Goal: Use online tool/utility: Utilize a website feature to perform a specific function

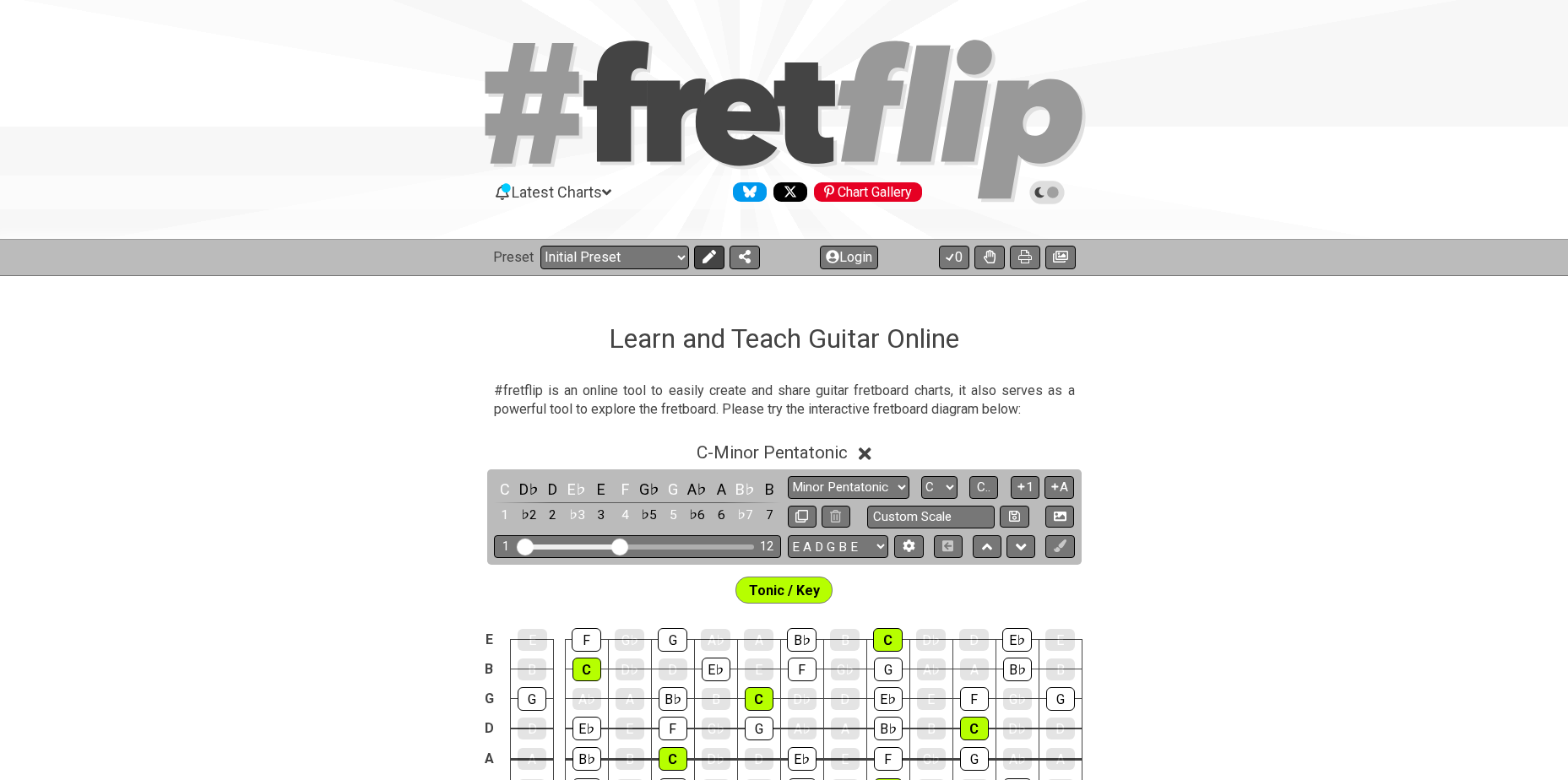
click at [719, 260] on button at bounding box center [709, 257] width 30 height 24
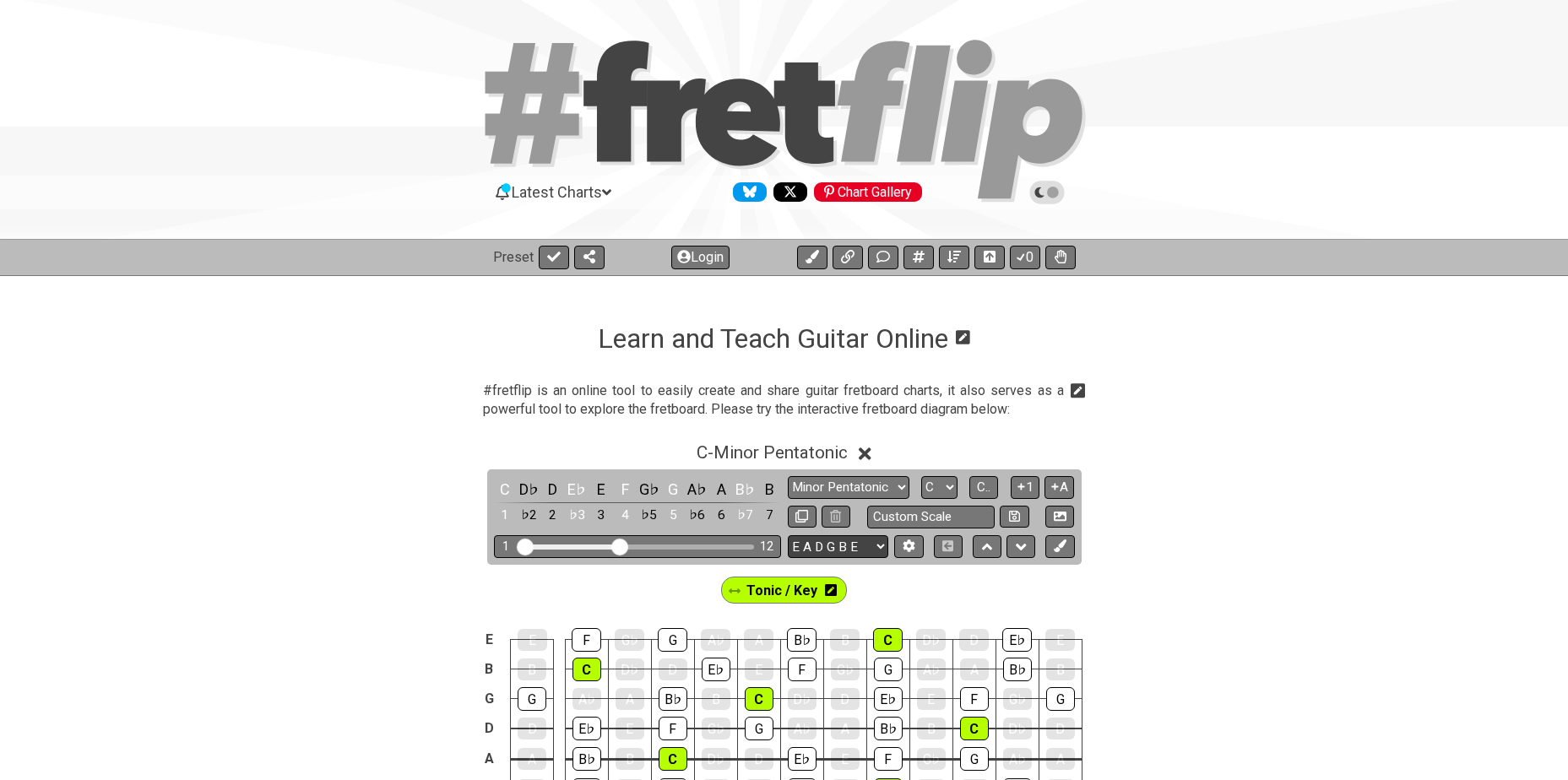
click at [871, 546] on select "E A D G B E E A D G B E E A D G B E B E A D F♯ B A D G C E A D A D G B E E♭ A♭ …" at bounding box center [837, 546] width 100 height 23
select select "A D G C F A D"
click at [787, 536] on select "E A D G B E E A D G B E E A D G B E B E A D F♯ B A D G C E A D A D G B E E♭ A♭ …" at bounding box center [837, 546] width 100 height 23
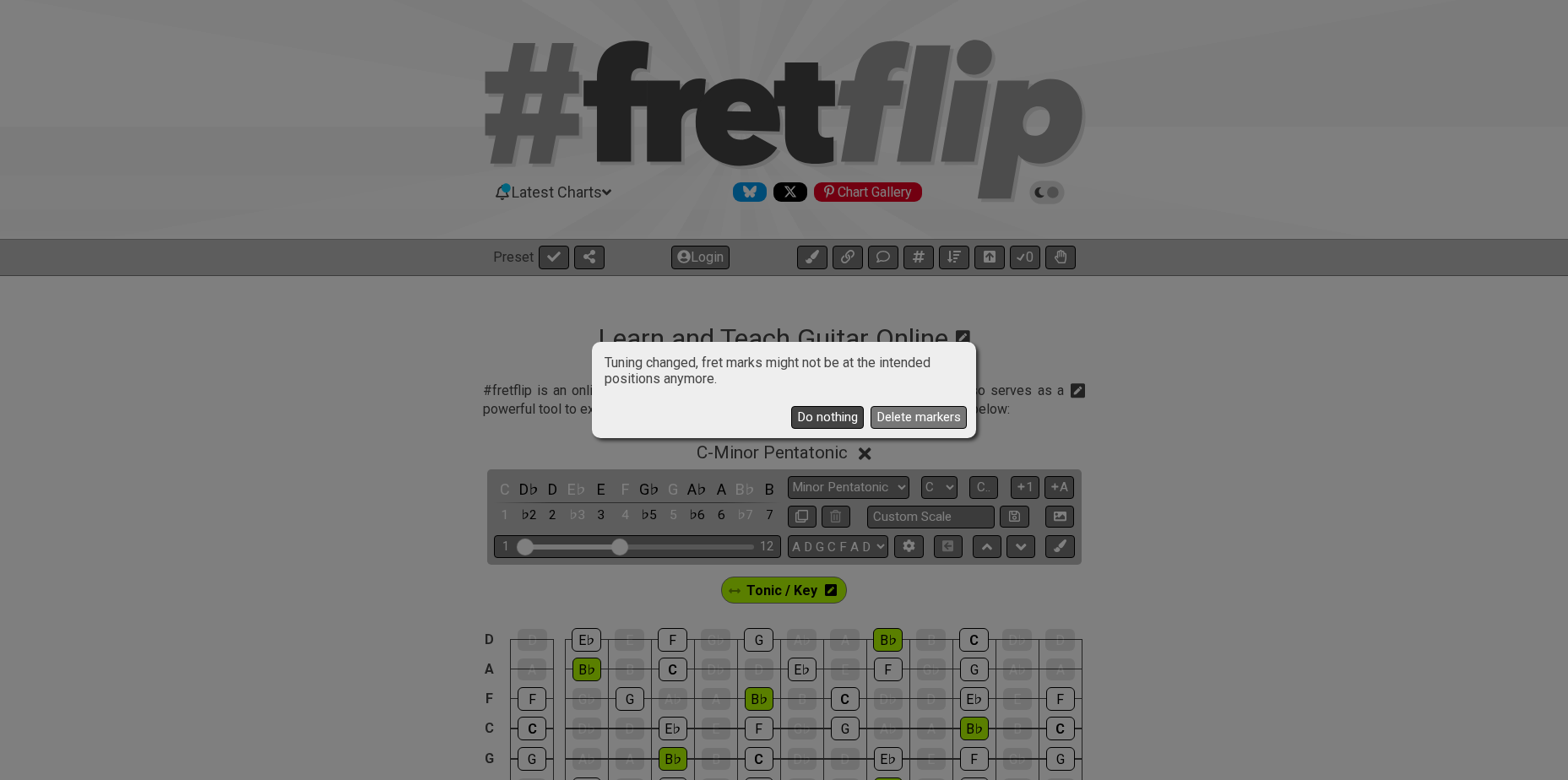
click at [848, 416] on button "Do nothing" at bounding box center [828, 417] width 73 height 23
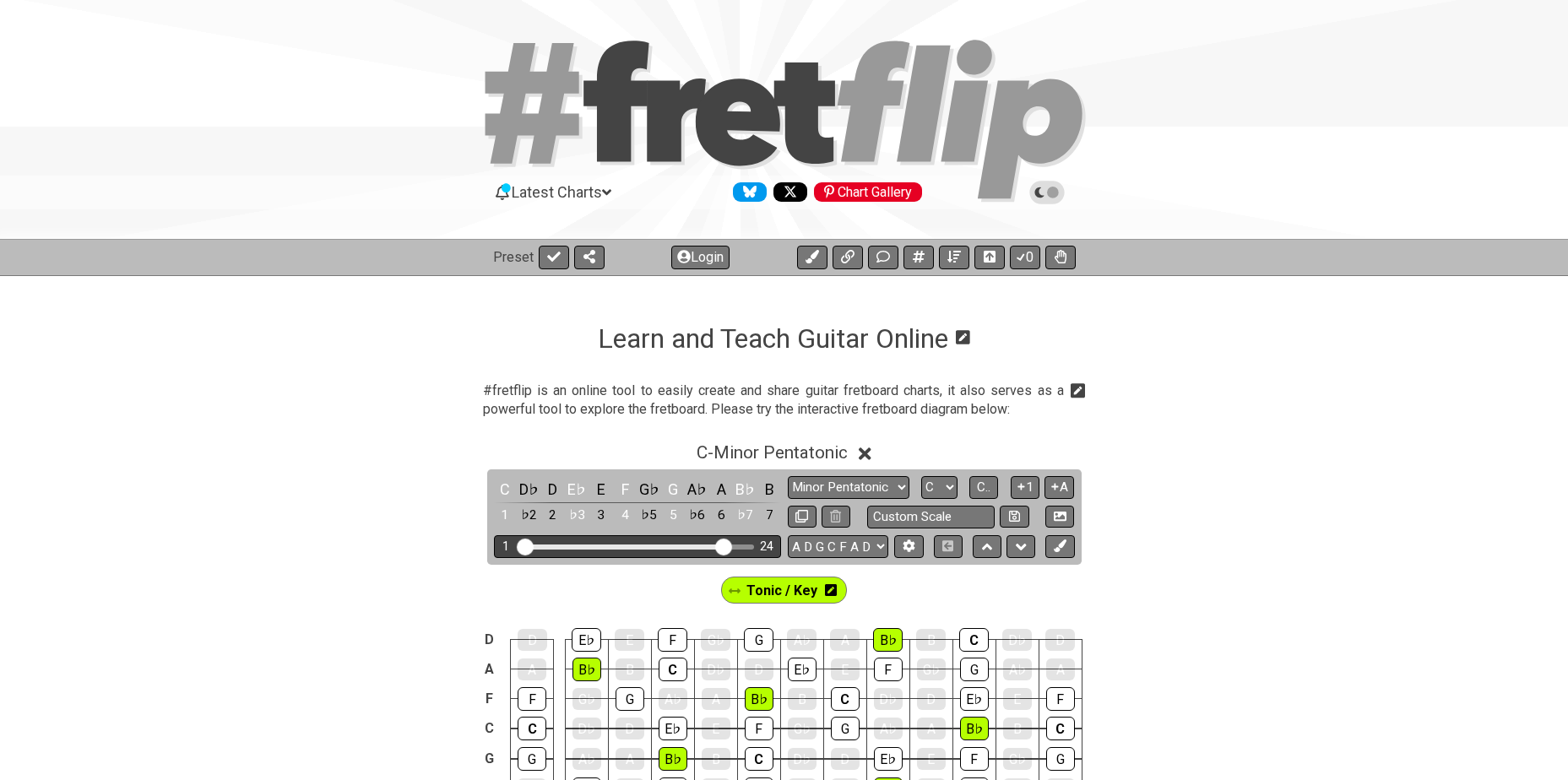
drag, startPoint x: 618, startPoint y: 543, endPoint x: 725, endPoint y: 545, distance: 107.0
click at [725, 546] on input "Visible fret range" at bounding box center [637, 546] width 239 height 0
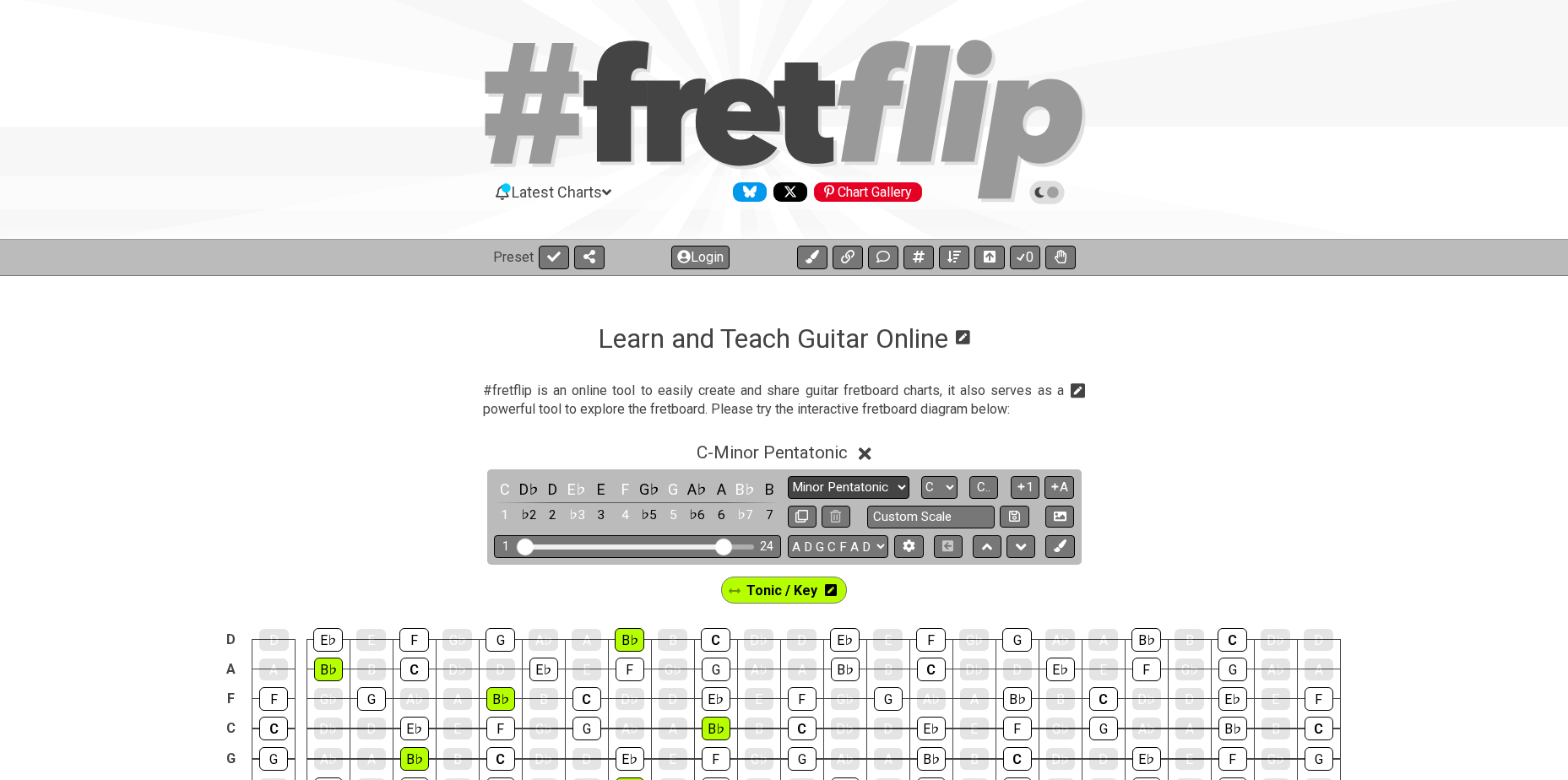
click at [843, 481] on select "Minor Pentatonic Click to edit Minor Pentatonic Major Pentatonic Minor Blues Ma…" at bounding box center [848, 487] width 122 height 23
select select "Major / [PERSON_NAME]"
click at [787, 476] on select "Minor Pentatonic Click to edit Minor Pentatonic Major Pentatonic Minor Blues Ma…" at bounding box center [848, 487] width 122 height 23
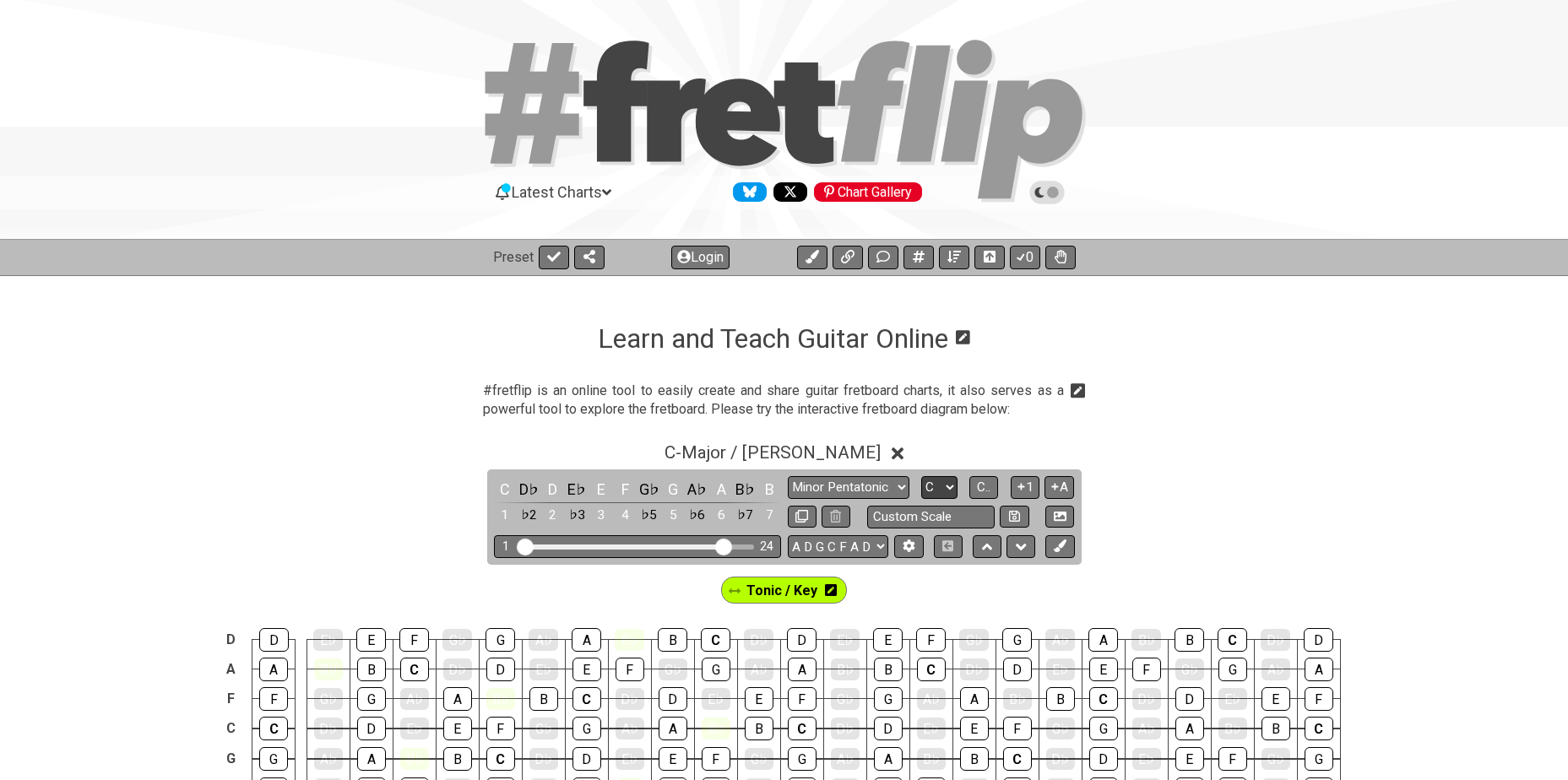
click at [941, 489] on select "A♭ A A♯ B♭ B C C♯ D♭ D D♯ E♭ E F F♯ G♭ G G♯" at bounding box center [938, 487] width 36 height 23
select select "Bb"
click at [921, 476] on select "A♭ A A♯ B♭ B C C♯ D♭ D D♯ E♭ E F F♯ G♭ G G♯" at bounding box center [938, 487] width 36 height 23
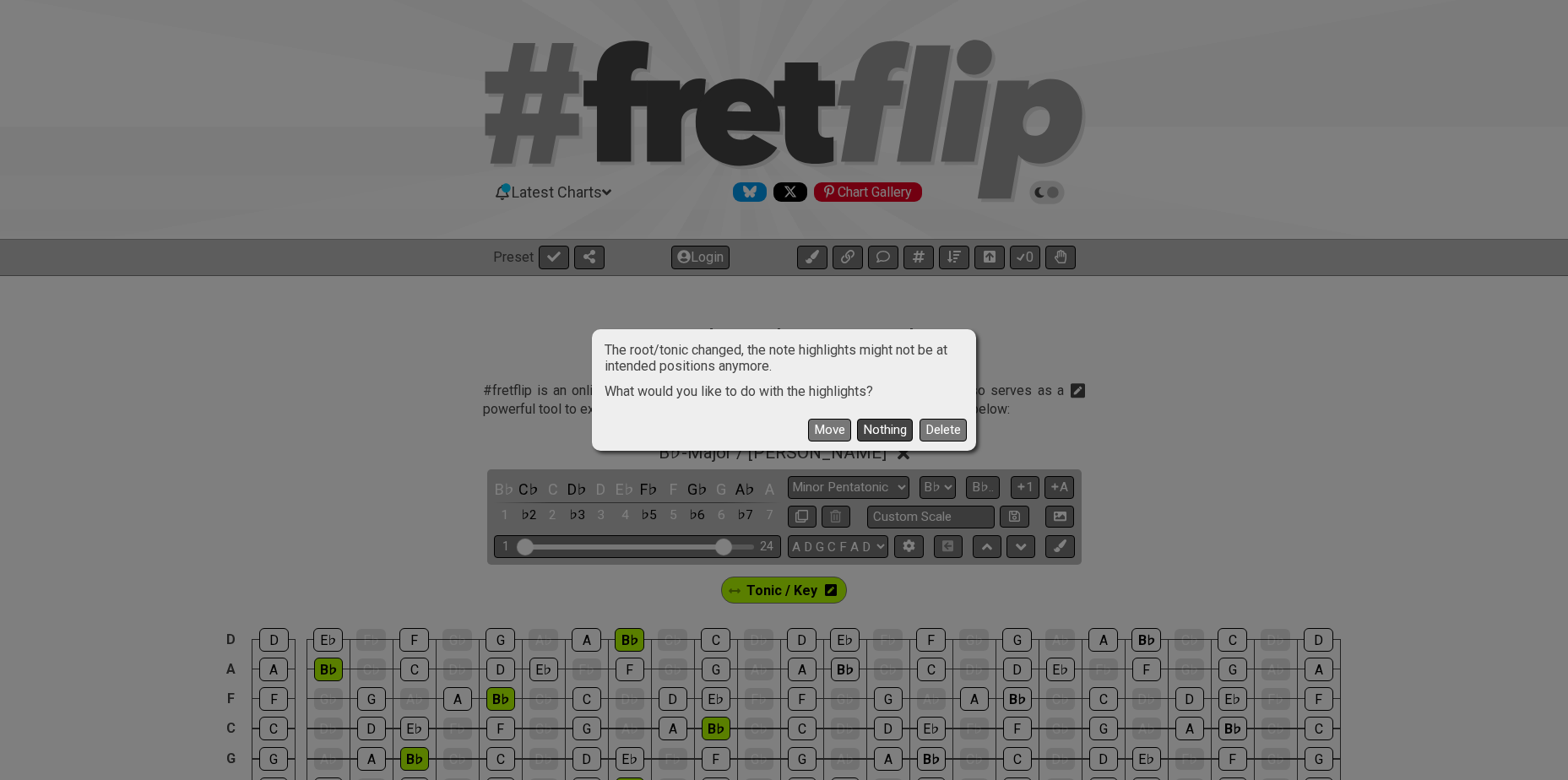
click at [871, 428] on button "Nothing" at bounding box center [885, 430] width 56 height 23
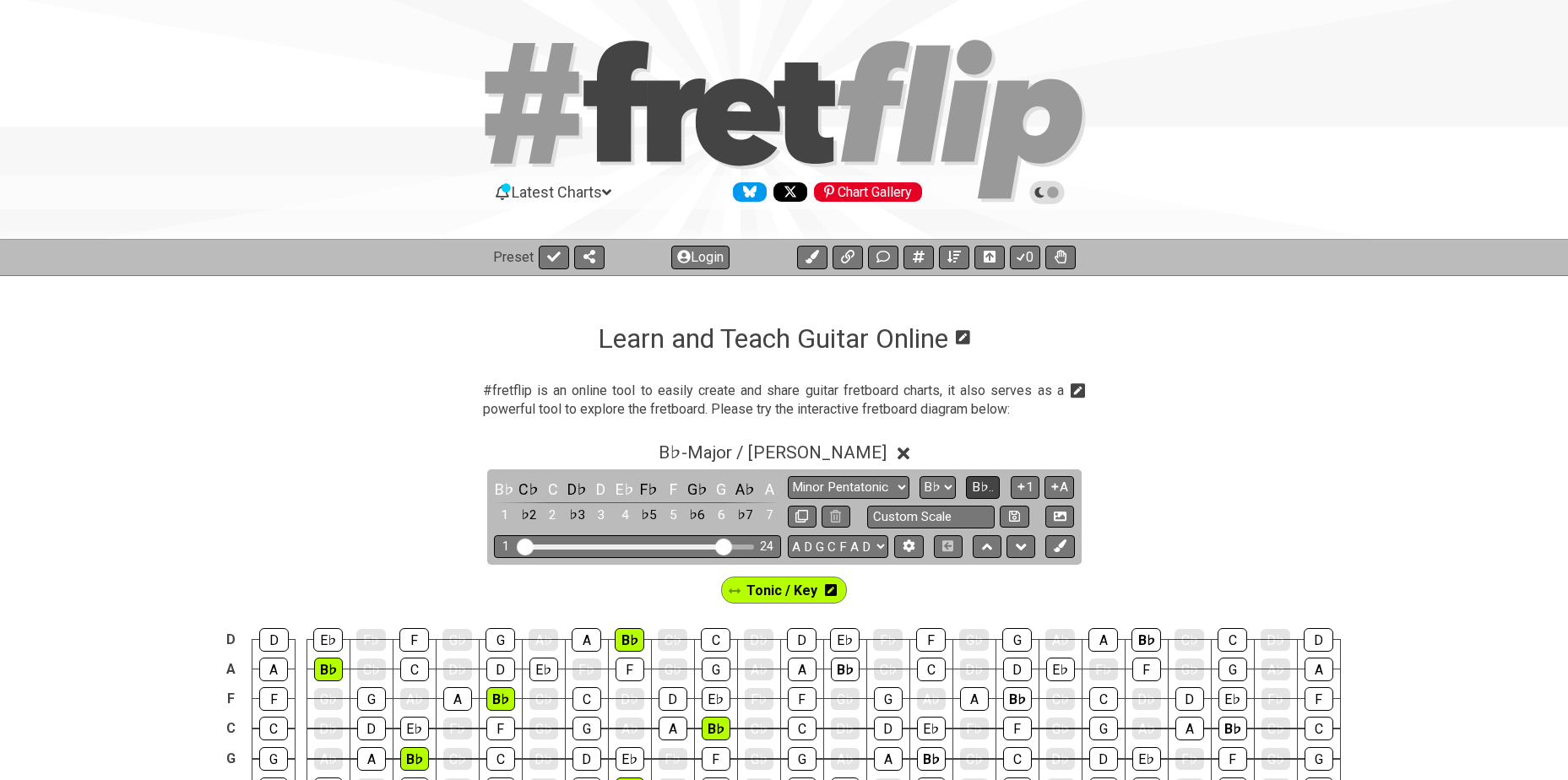
click at [986, 489] on span "B♭.." at bounding box center [983, 487] width 22 height 15
click at [986, 489] on span "1..7" at bounding box center [984, 487] width 21 height 15
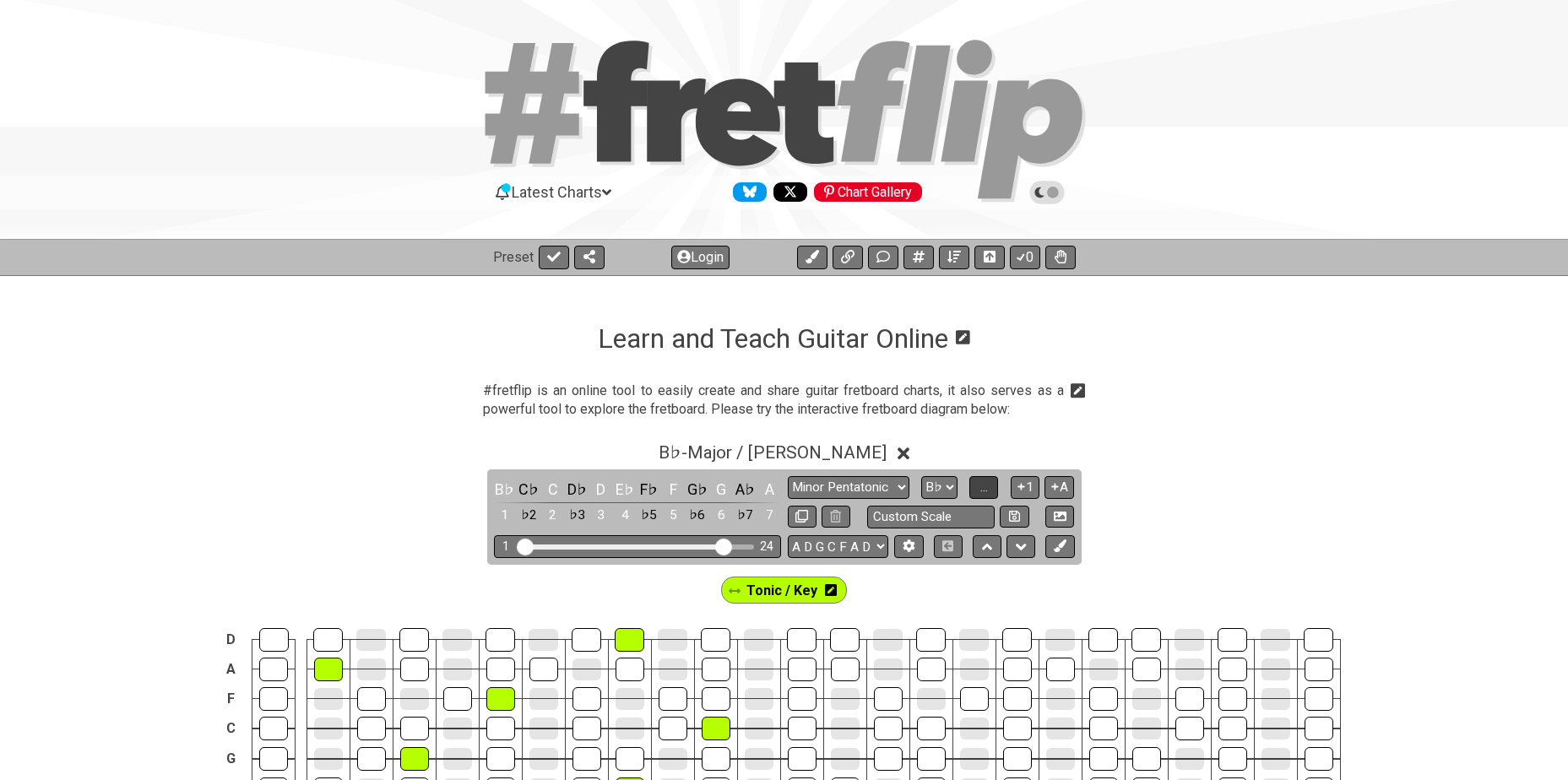
click at [986, 489] on span "..." at bounding box center [984, 487] width 8 height 15
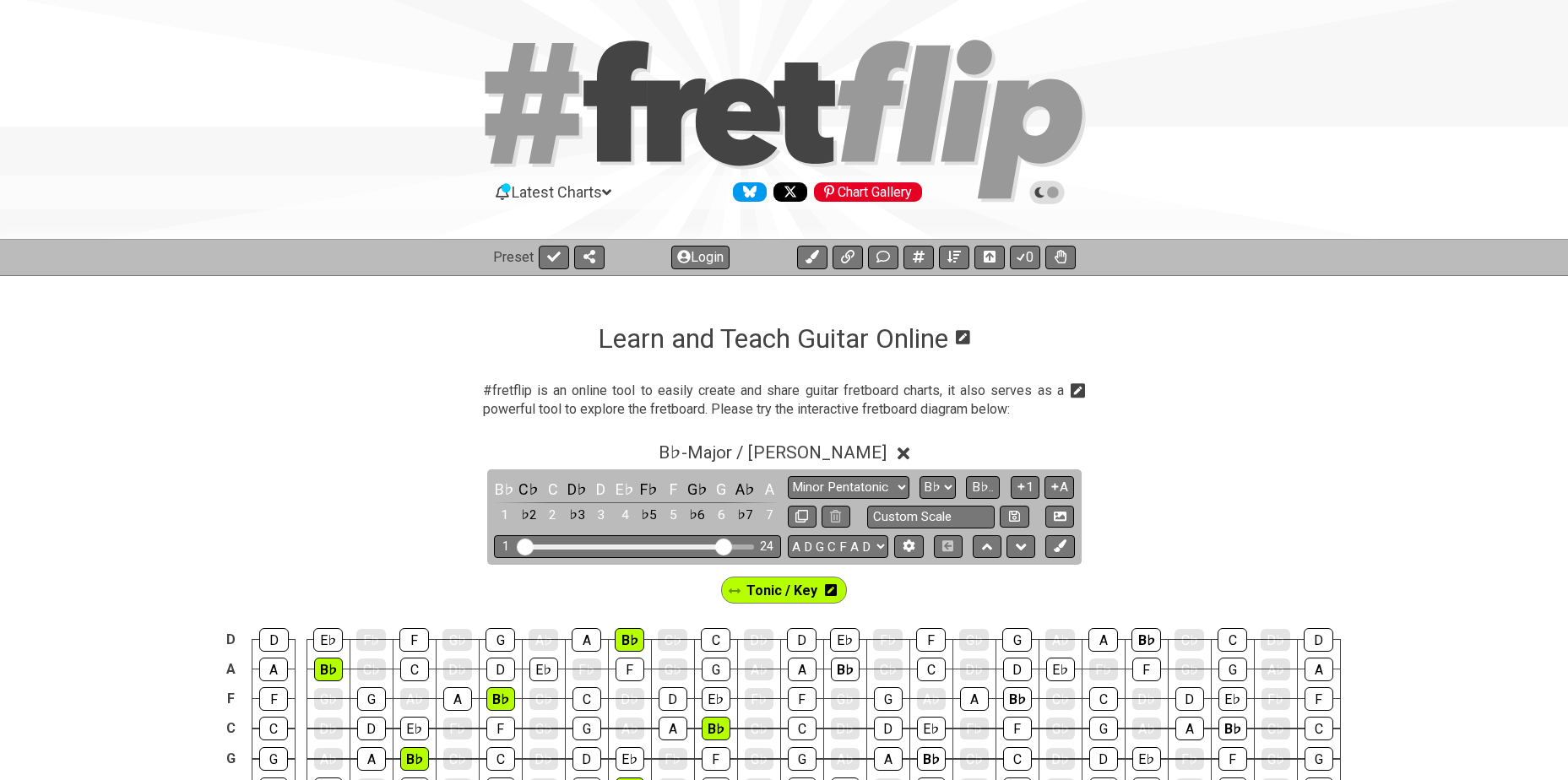
click at [832, 590] on icon at bounding box center [831, 591] width 12 height 14
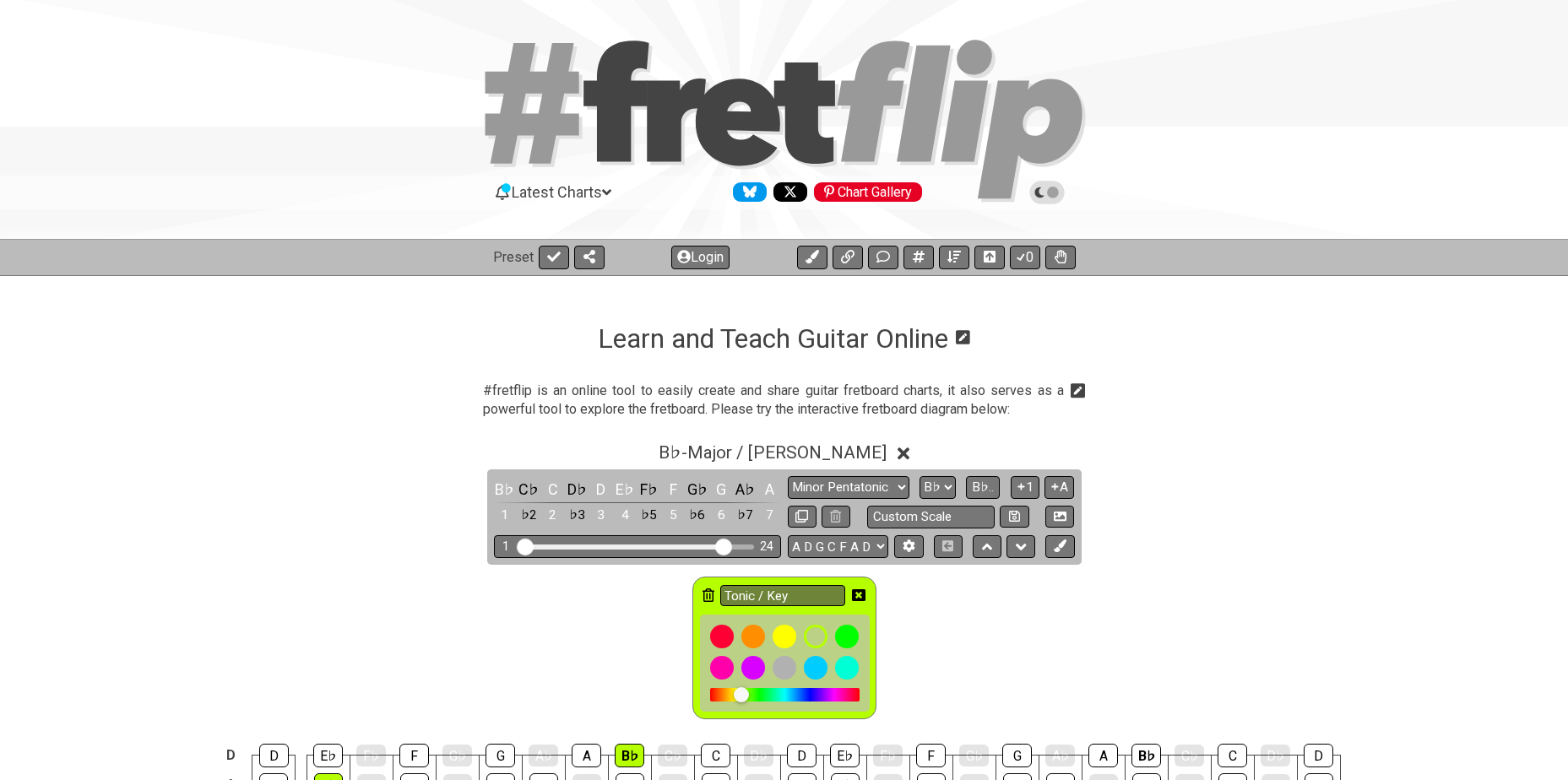
click at [712, 590] on icon at bounding box center [708, 596] width 12 height 14
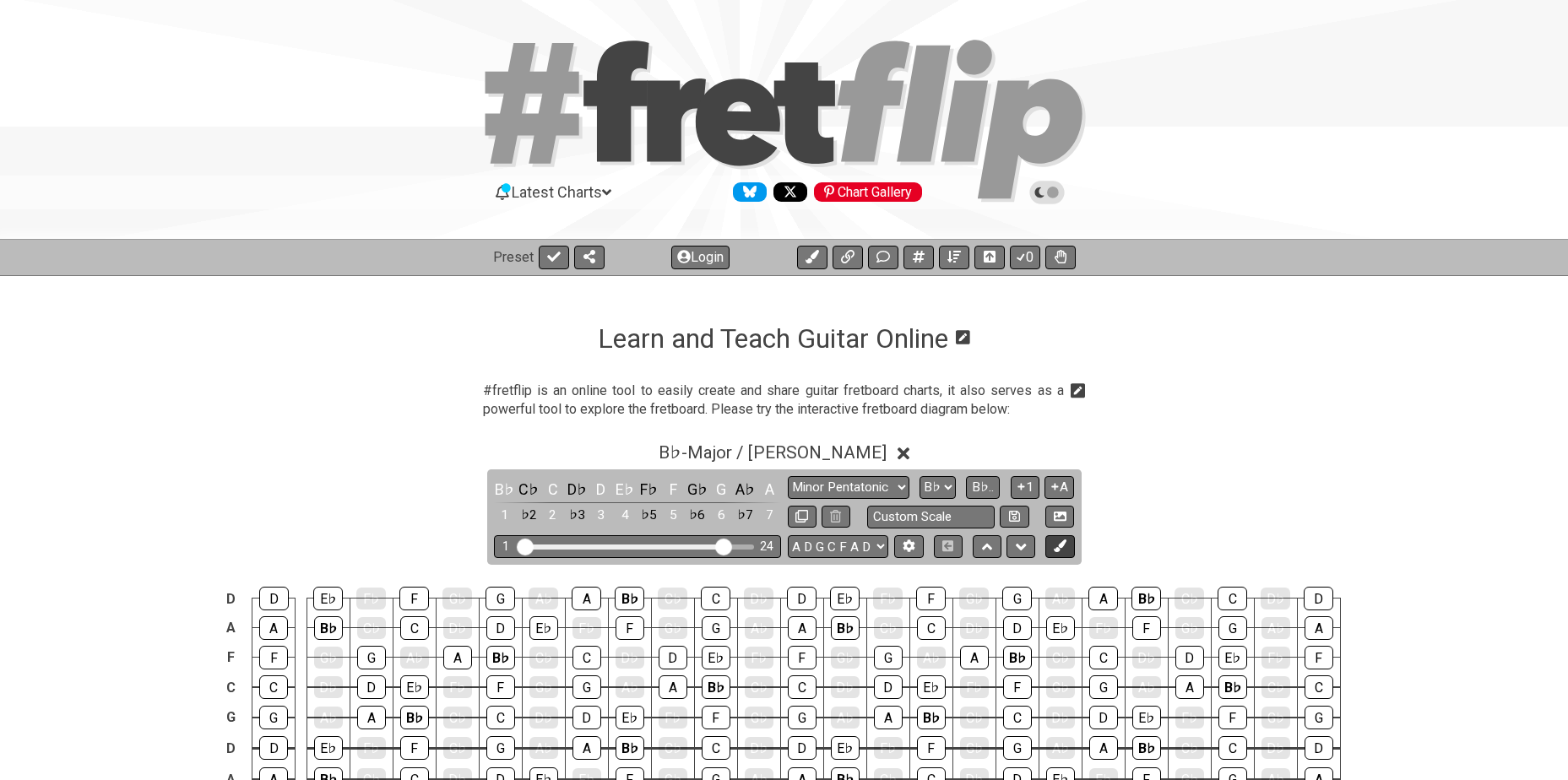
click at [1060, 547] on icon at bounding box center [1059, 546] width 13 height 13
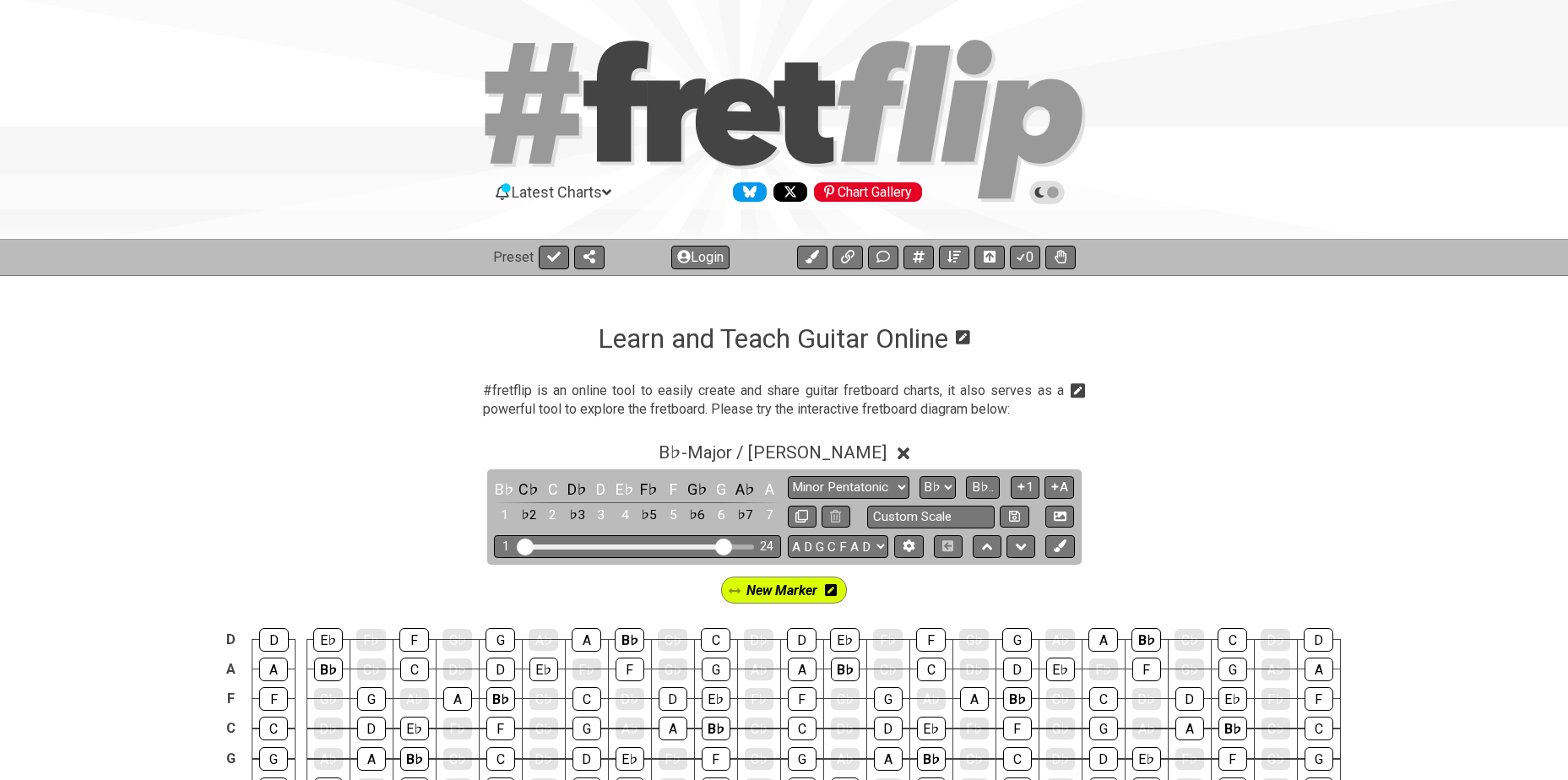
click at [832, 592] on icon at bounding box center [831, 591] width 12 height 14
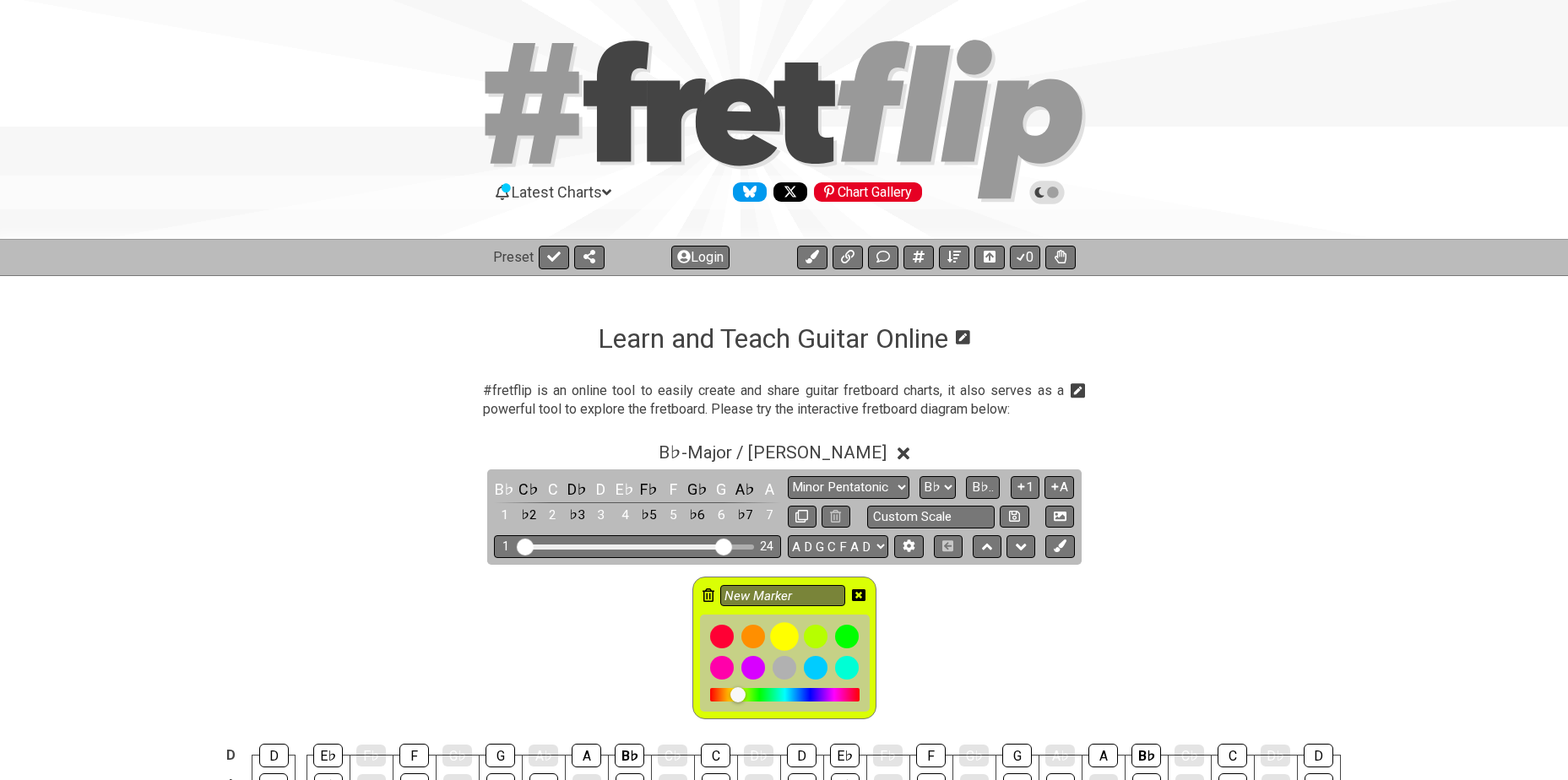
click at [781, 632] on div at bounding box center [784, 636] width 28 height 28
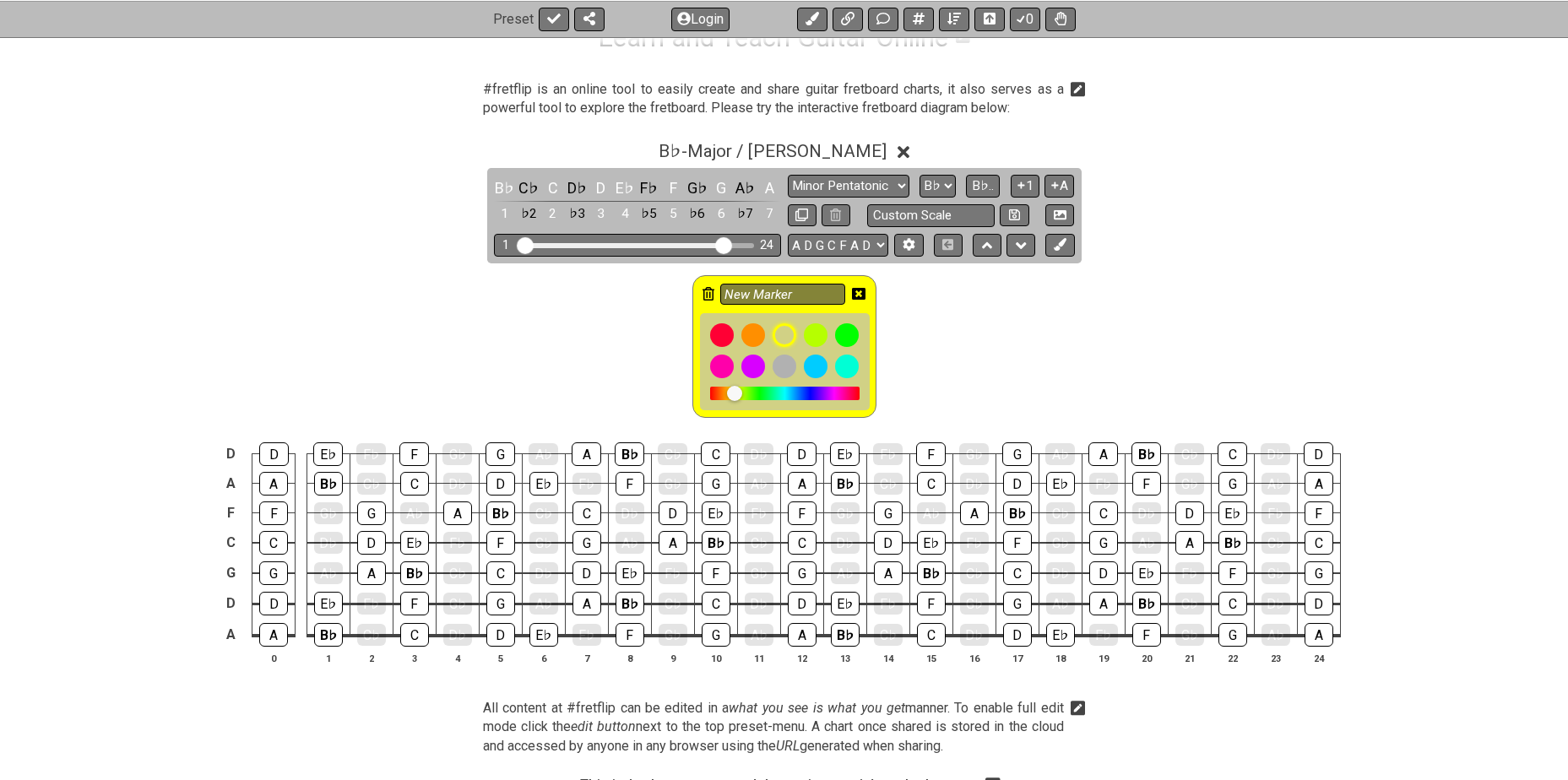
scroll to position [366, 0]
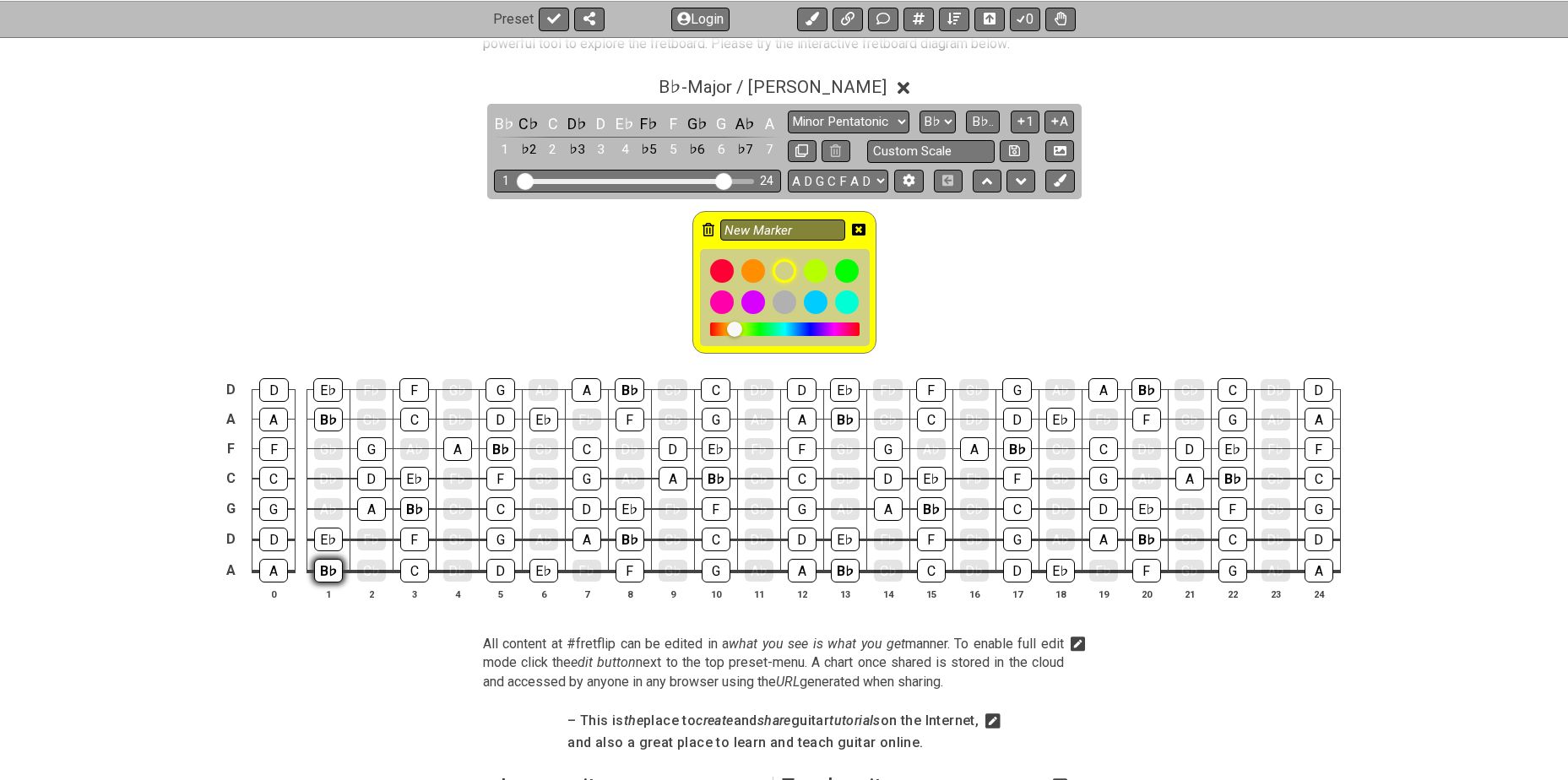
click at [330, 573] on div "B♭" at bounding box center [328, 571] width 28 height 24
click at [322, 416] on div "B♭" at bounding box center [328, 420] width 28 height 24
click at [404, 501] on div "B♭" at bounding box center [414, 509] width 28 height 24
click at [492, 445] on div "B♭" at bounding box center [500, 449] width 28 height 24
click at [633, 543] on div "B♭" at bounding box center [630, 540] width 28 height 24
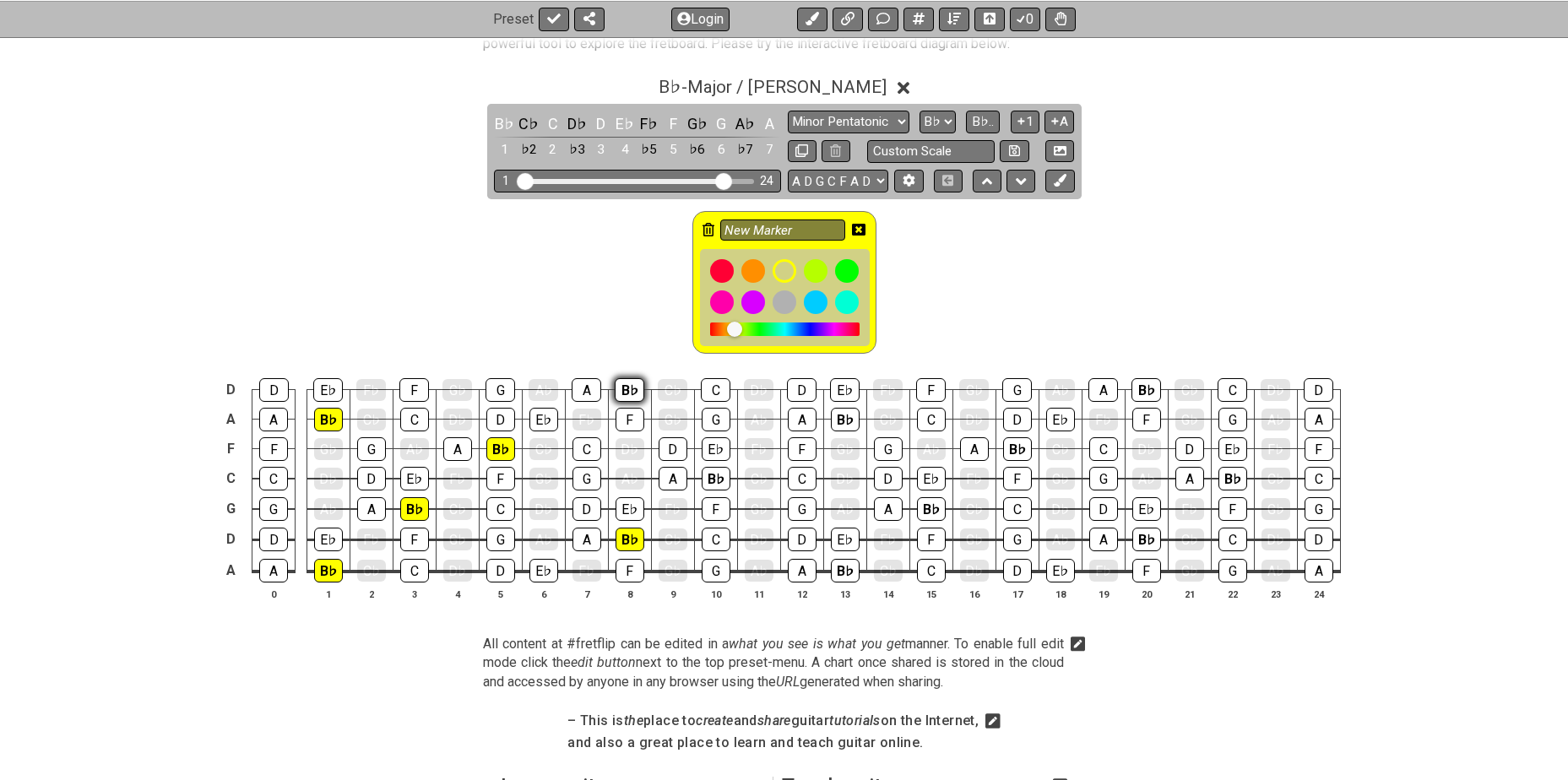
click at [627, 392] on div "B♭" at bounding box center [630, 390] width 29 height 24
click at [702, 477] on div "B♭" at bounding box center [715, 479] width 28 height 24
click at [834, 565] on div "B♭" at bounding box center [844, 571] width 28 height 24
click at [836, 417] on div "B♭" at bounding box center [844, 420] width 28 height 24
click at [927, 502] on div "B♭" at bounding box center [931, 509] width 28 height 24
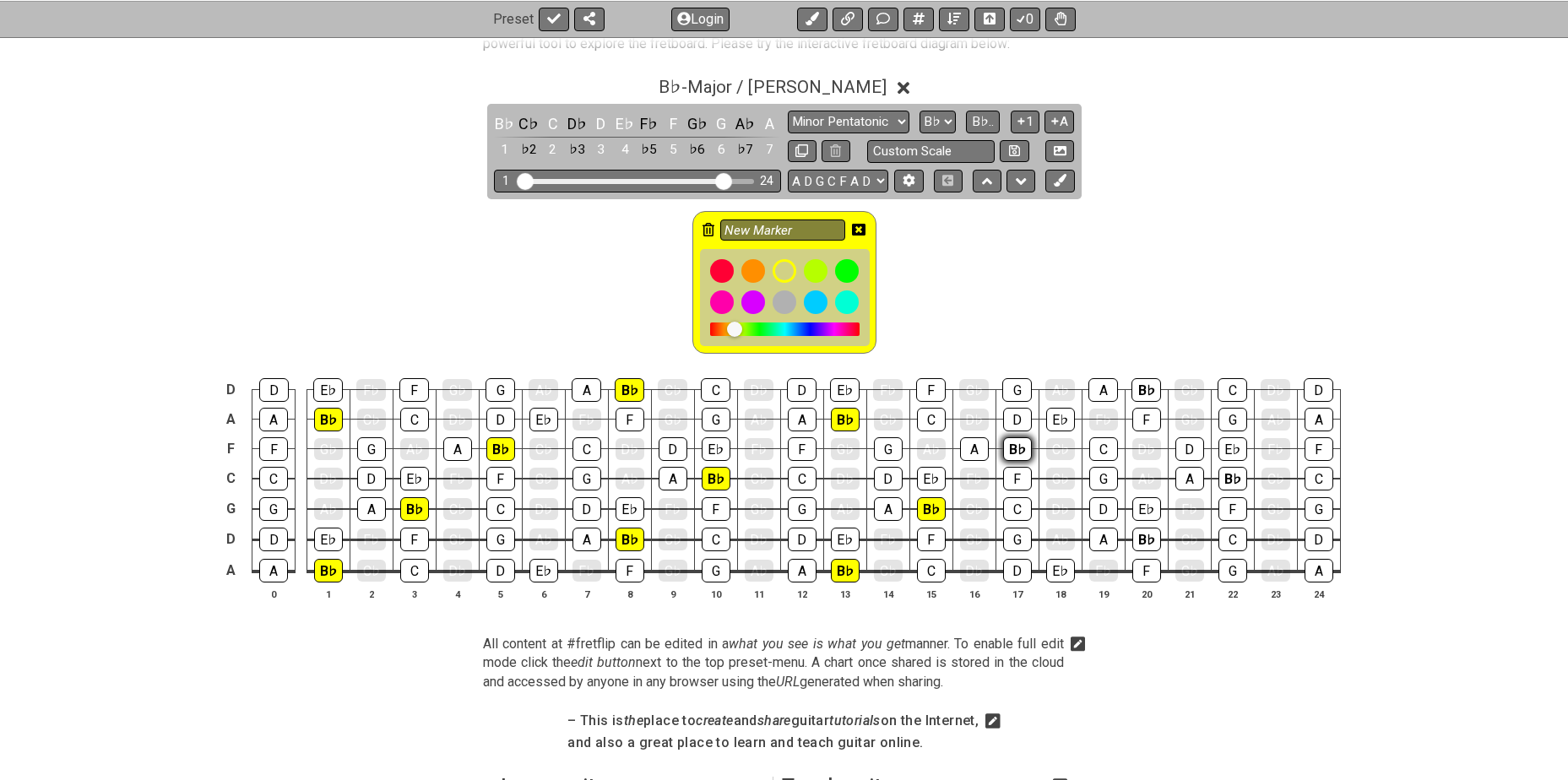
click at [1005, 446] on div "B♭" at bounding box center [1017, 449] width 28 height 24
click at [1147, 537] on div "B♭" at bounding box center [1145, 540] width 28 height 24
click at [1142, 386] on div "B♭" at bounding box center [1145, 390] width 29 height 24
click at [1228, 472] on div "B♭" at bounding box center [1232, 479] width 28 height 24
click at [860, 230] on icon at bounding box center [859, 230] width 14 height 14
